Goal: Navigation & Orientation: Go to known website

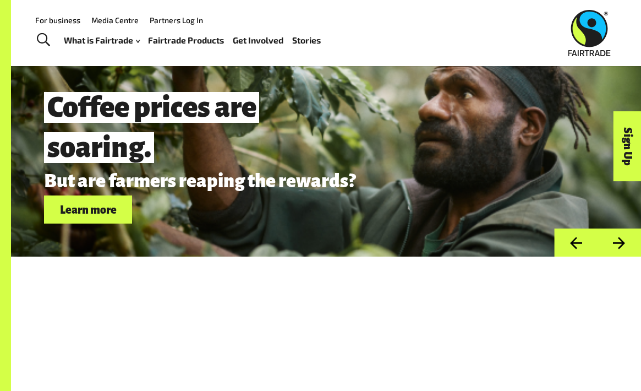
scroll to position [2856, 0]
